Goal: Information Seeking & Learning: Learn about a topic

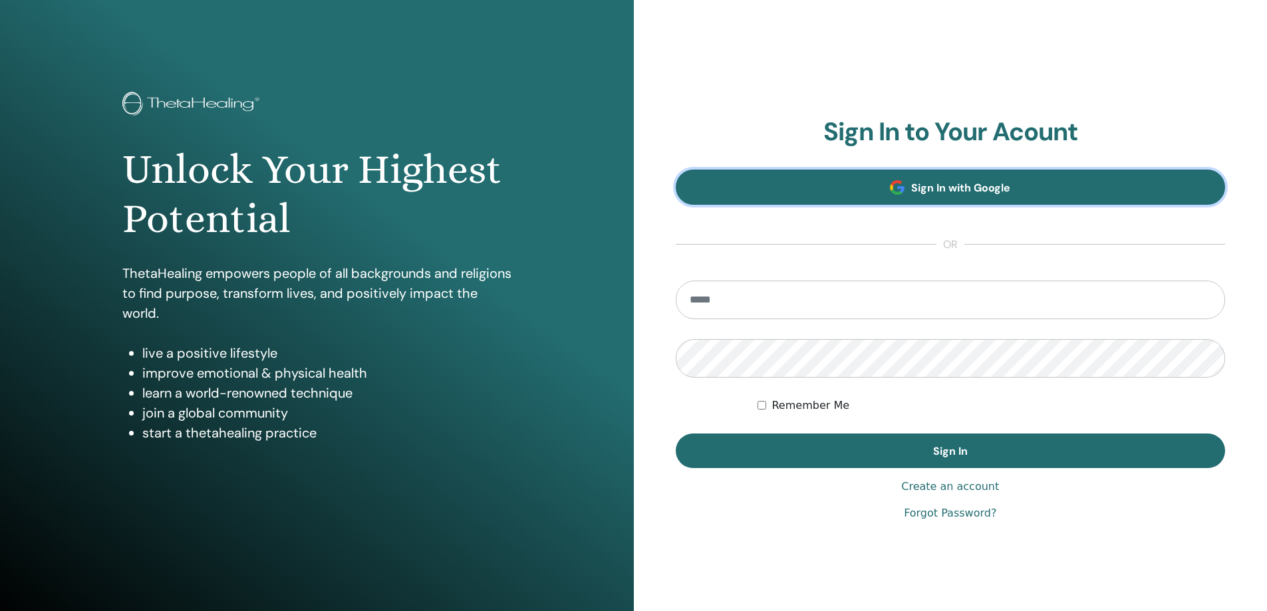
click at [869, 187] on link "Sign In with Google" at bounding box center [951, 187] width 550 height 35
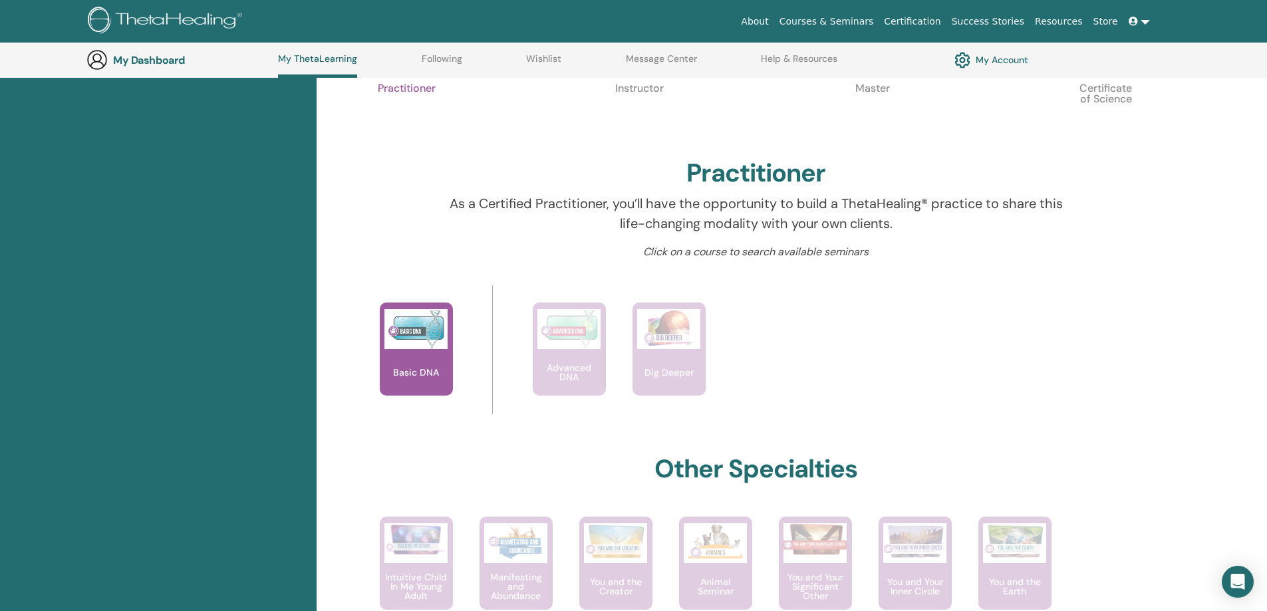
scroll to position [368, 0]
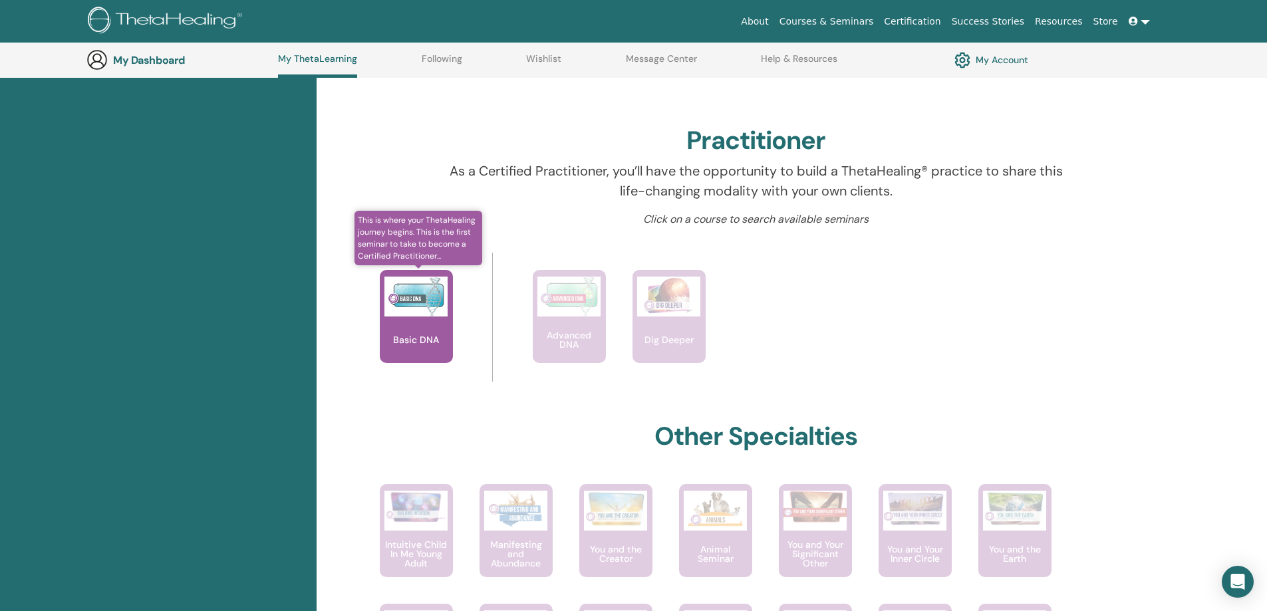
click at [412, 303] on img at bounding box center [415, 297] width 63 height 40
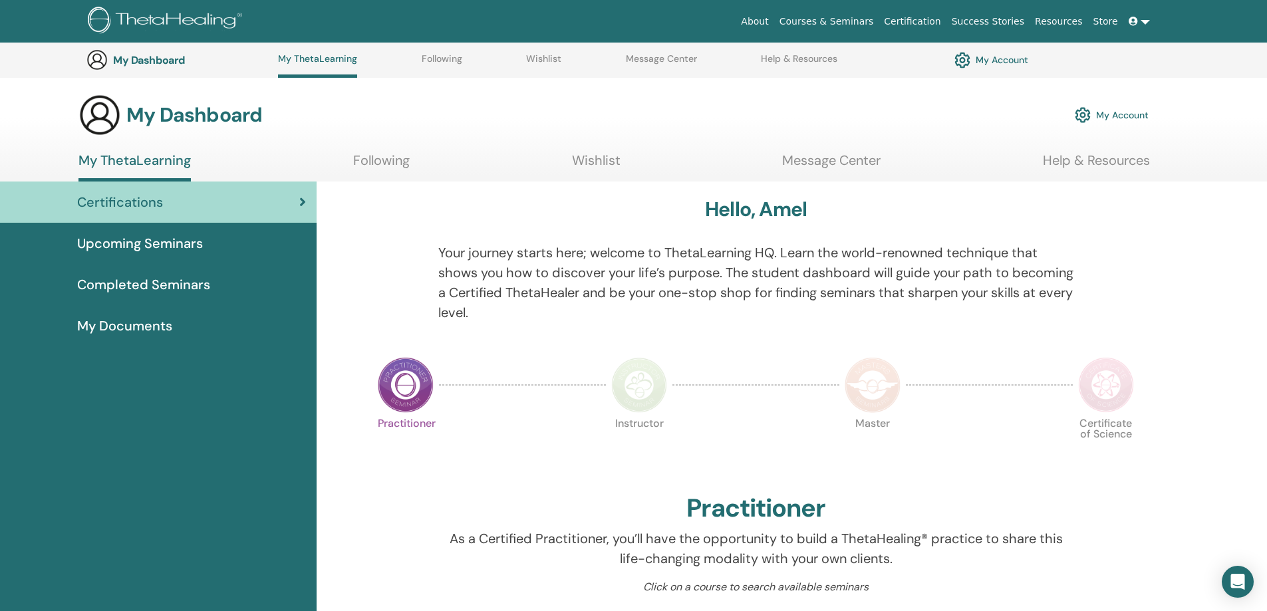
scroll to position [368, 0]
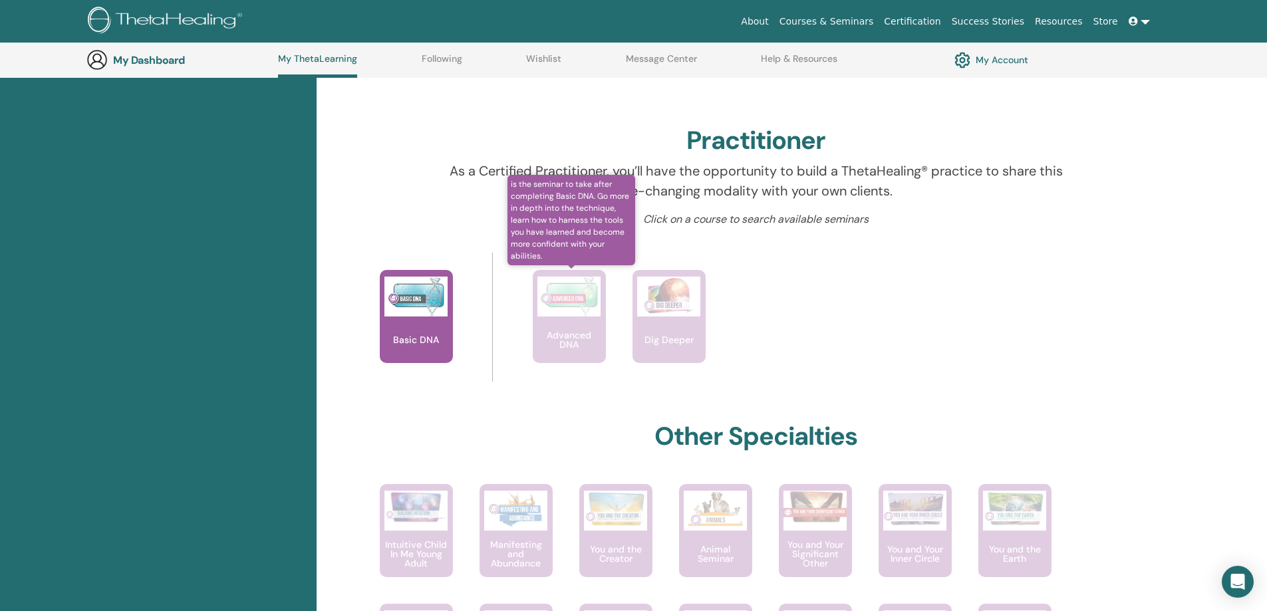
click at [561, 326] on div "Advanced DNA" at bounding box center [569, 316] width 73 height 93
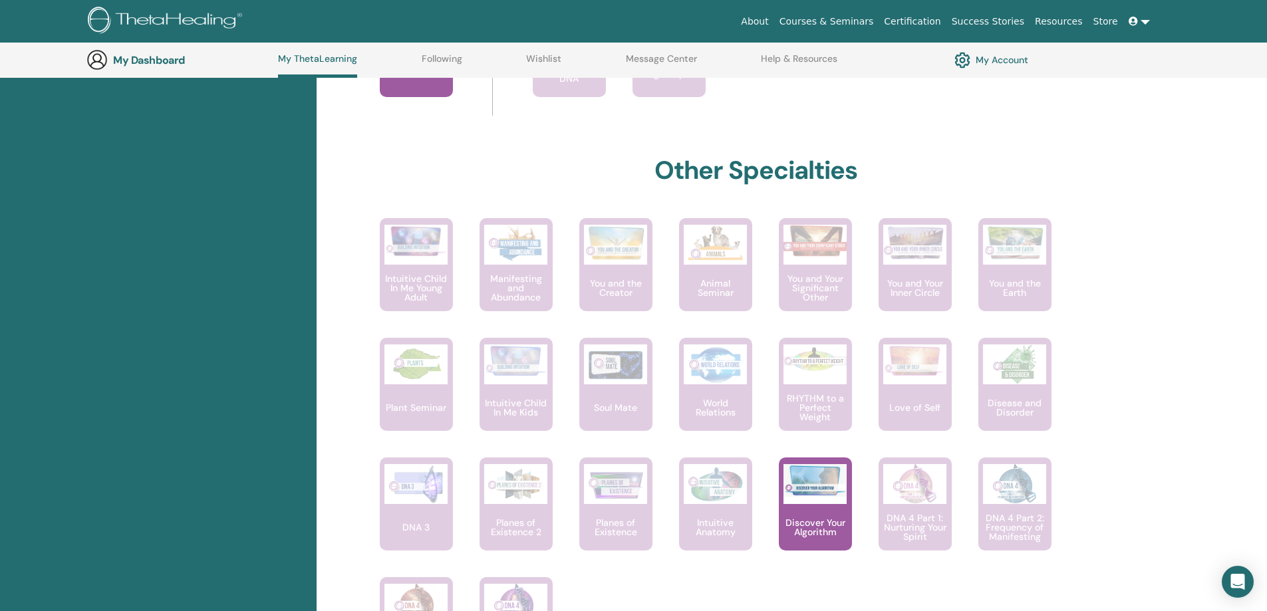
scroll to position [767, 0]
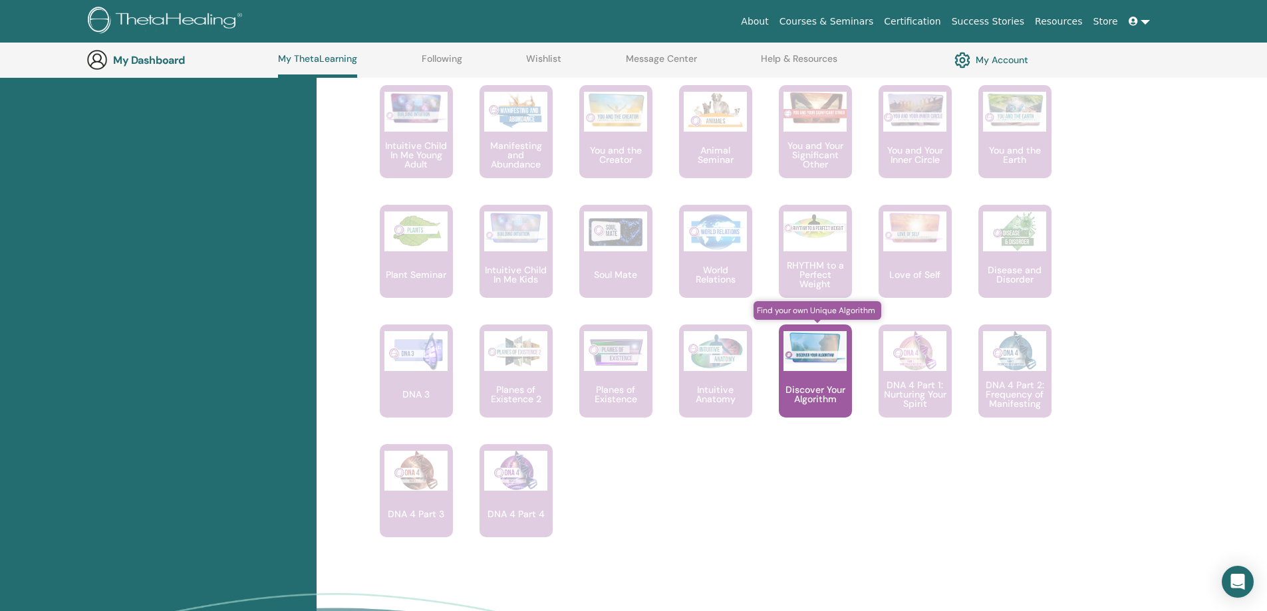
click at [813, 388] on p "Discover Your Algorithm" at bounding box center [815, 394] width 73 height 19
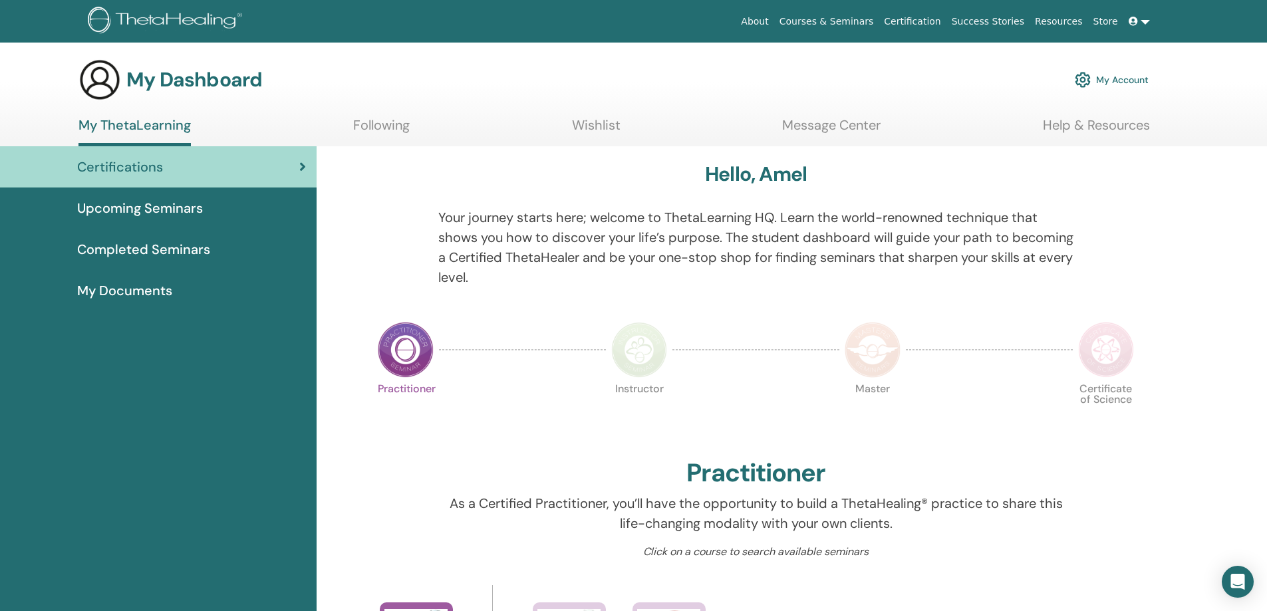
click at [134, 282] on span "My Documents" at bounding box center [124, 291] width 95 height 20
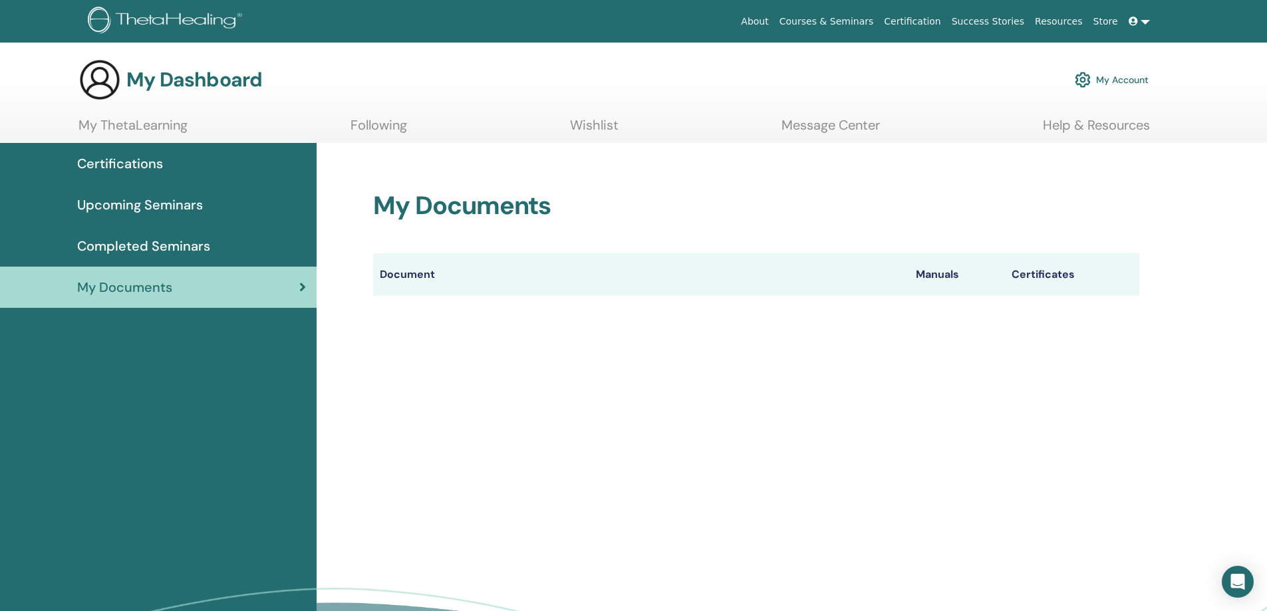
click at [127, 125] on link "My ThetaLearning" at bounding box center [132, 130] width 109 height 26
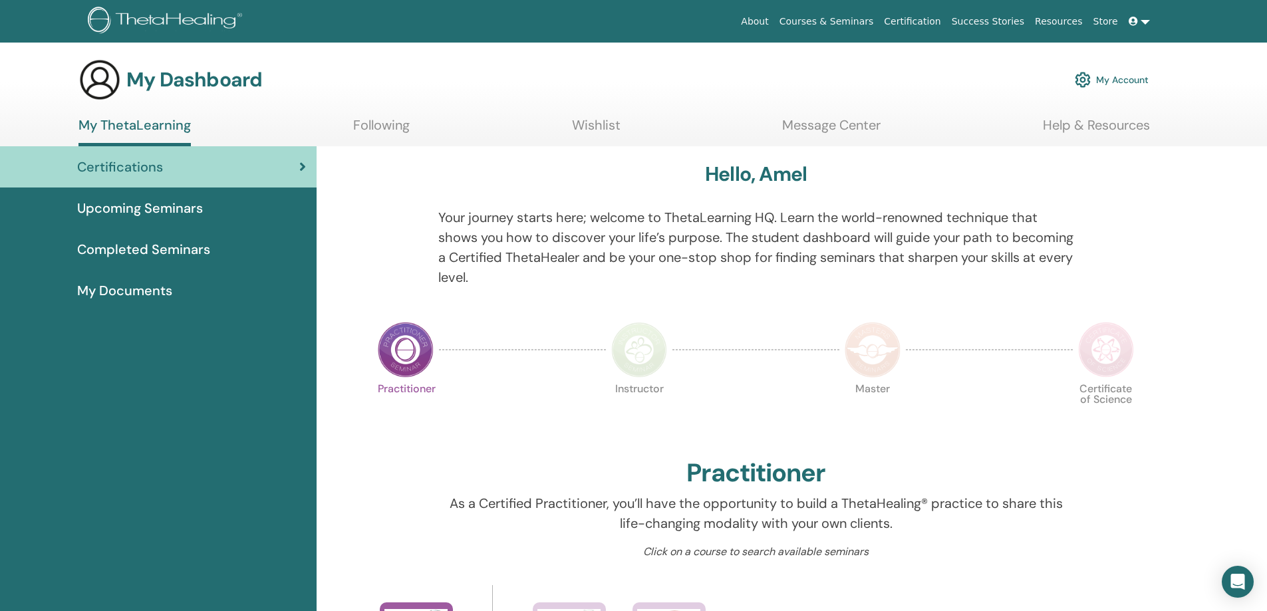
click at [863, 22] on link "Courses & Seminars" at bounding box center [826, 21] width 105 height 25
